Goal: Task Accomplishment & Management: Use online tool/utility

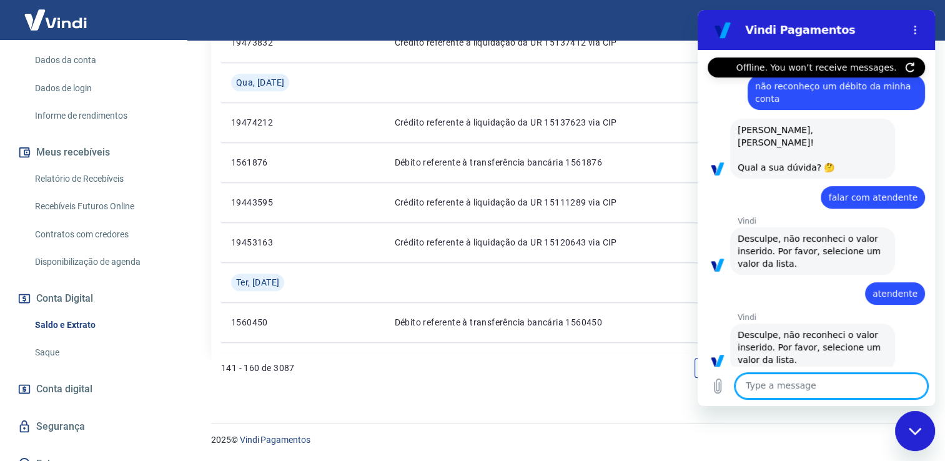
scroll to position [1598, 0]
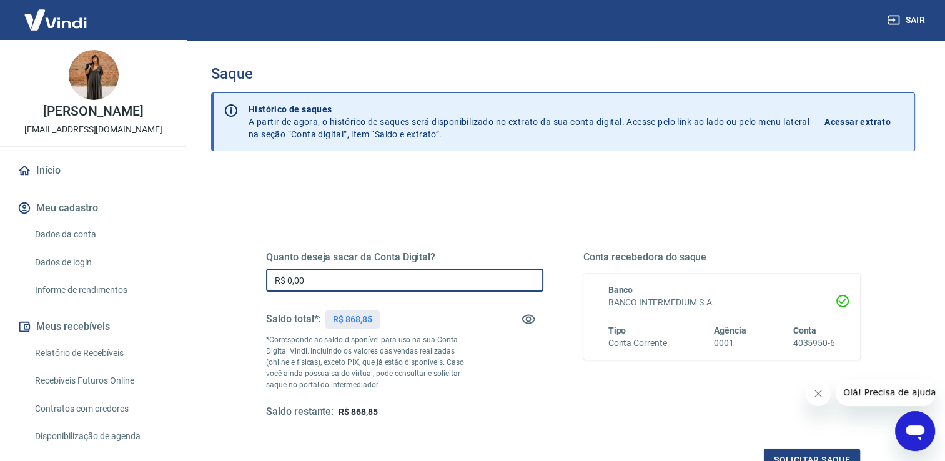
click at [324, 277] on input "R$ 0,00" at bounding box center [404, 280] width 277 height 23
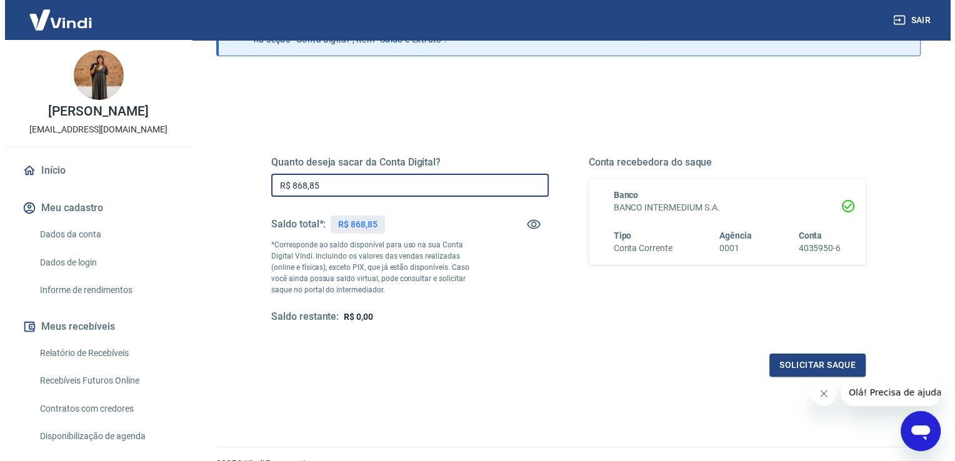
scroll to position [127, 0]
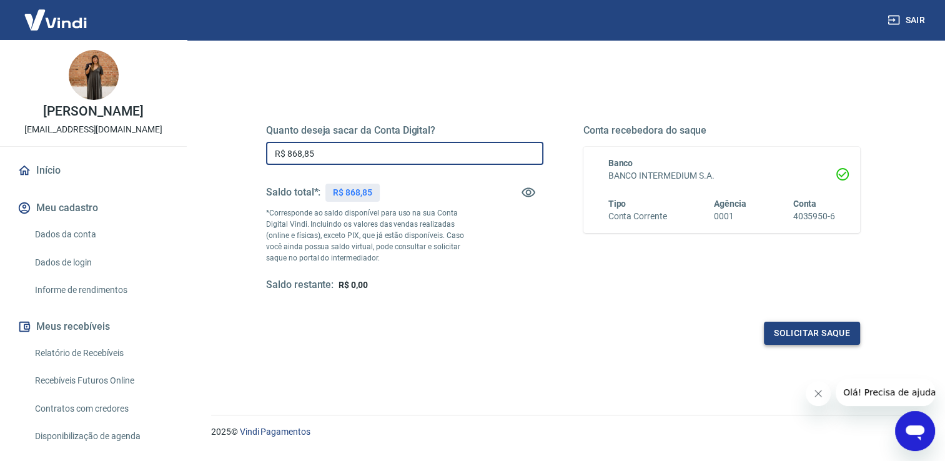
type input "R$ 868,85"
click at [808, 337] on button "Solicitar saque" at bounding box center [812, 333] width 96 height 23
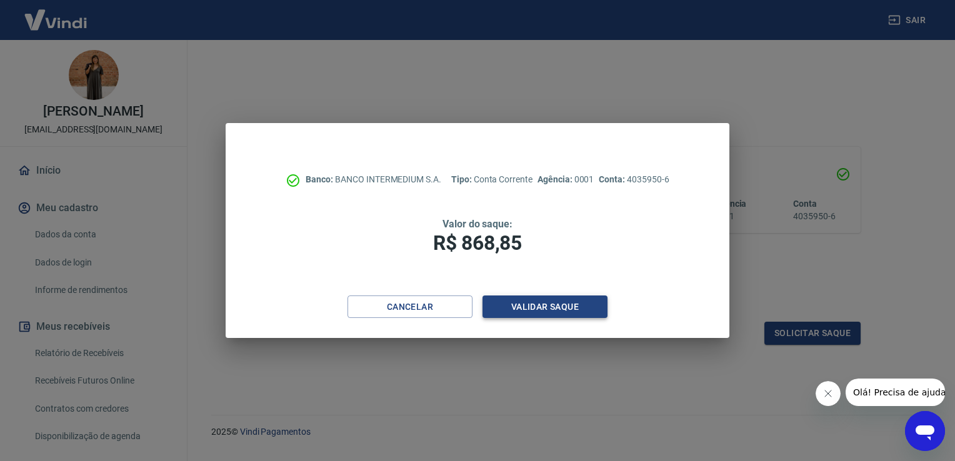
click at [554, 309] on button "Validar saque" at bounding box center [544, 307] width 125 height 23
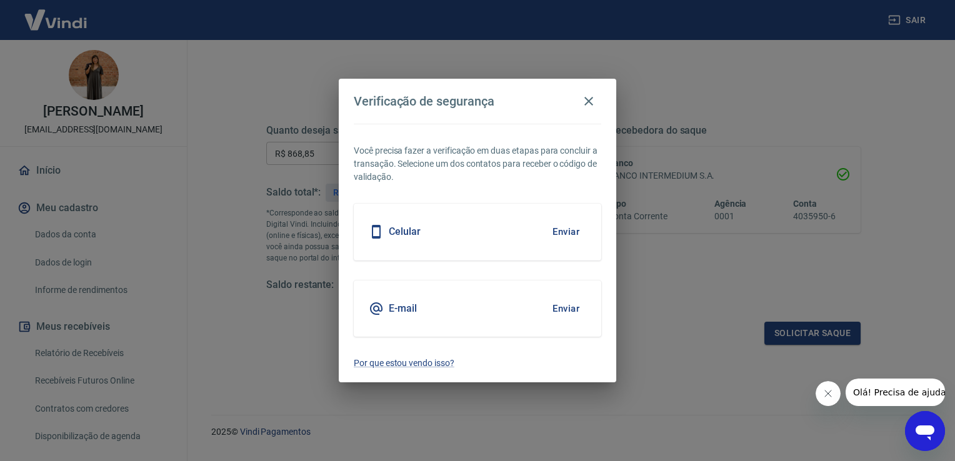
click at [574, 231] on button "Enviar" at bounding box center [565, 232] width 41 height 26
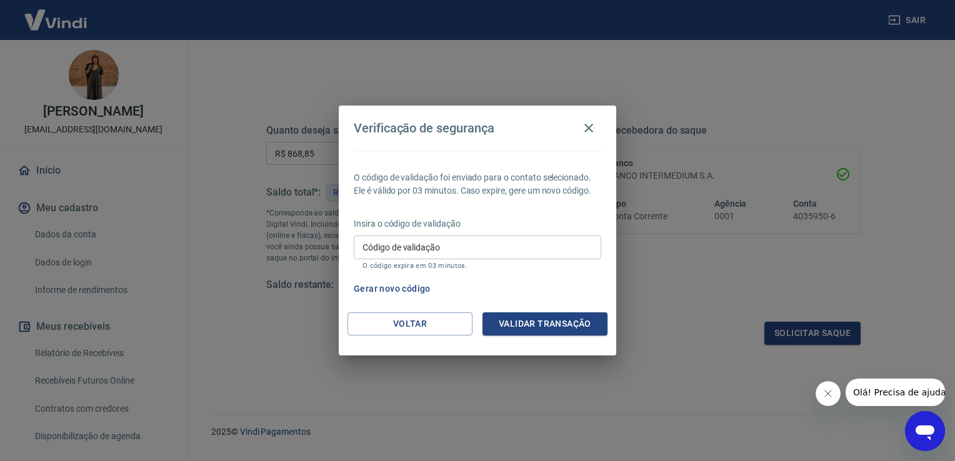
click at [538, 248] on input "Código de validação" at bounding box center [477, 247] width 247 height 23
type input "851091"
click at [587, 315] on button "Validar transação" at bounding box center [544, 323] width 125 height 23
